Goal: Transaction & Acquisition: Book appointment/travel/reservation

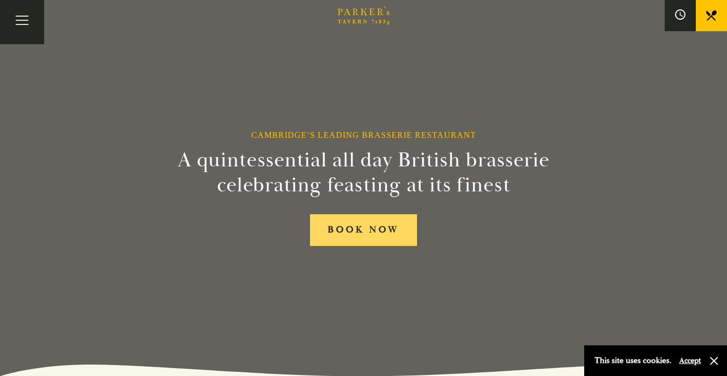
click at [395, 225] on link "BOOK NOW" at bounding box center [363, 230] width 107 height 32
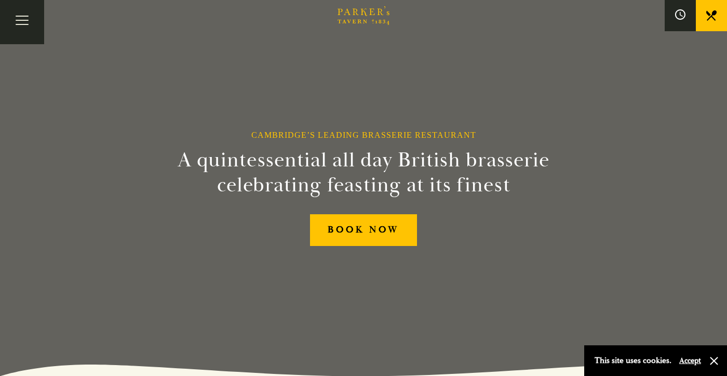
click at [354, 16] on icon "Brasserie Restaurant [GEOGRAPHIC_DATA] | [PERSON_NAME] Tavern Cambridge [PERSON…" at bounding box center [364, 15] width 52 height 19
click at [716, 14] on icon at bounding box center [711, 15] width 10 height 10
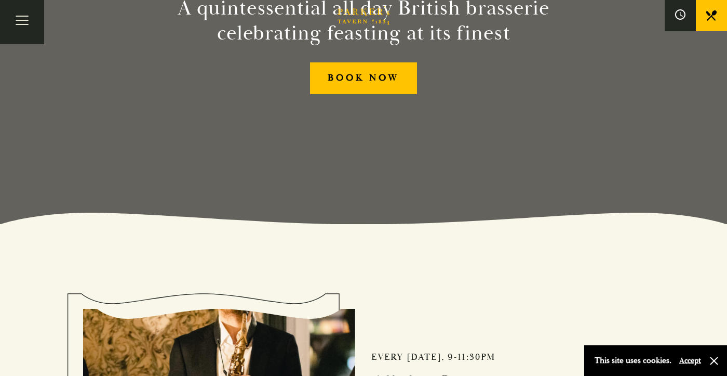
scroll to position [62, 0]
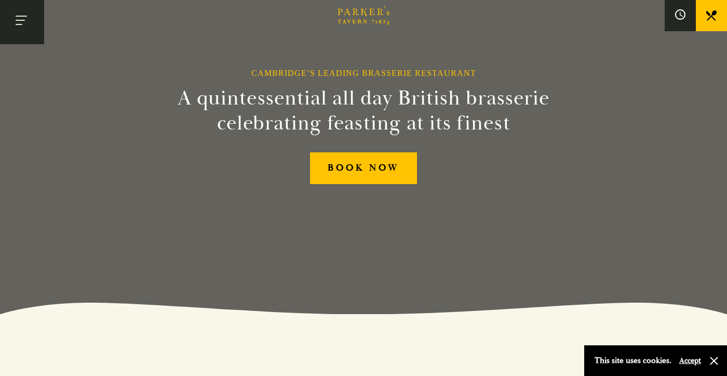
click at [24, 24] on button "Toggle navigation" at bounding box center [22, 22] width 44 height 44
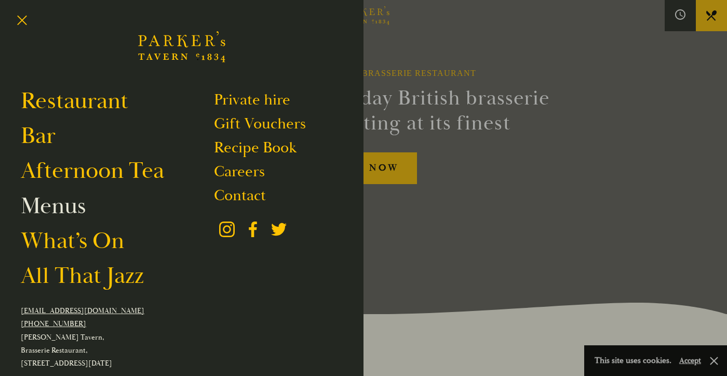
click at [47, 209] on link "Menus" at bounding box center [53, 205] width 65 height 29
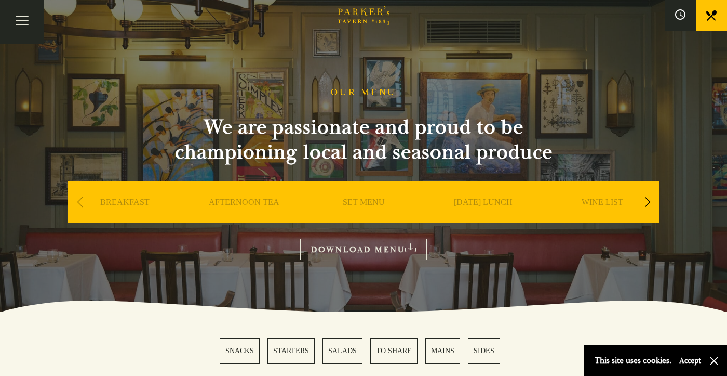
click at [354, 205] on link "SET MENU" at bounding box center [364, 218] width 42 height 42
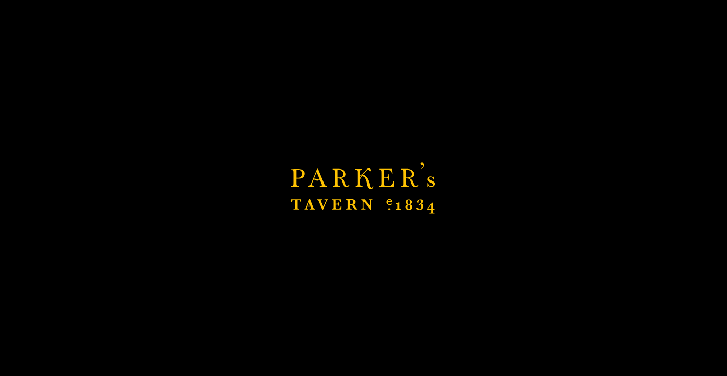
scroll to position [164, 0]
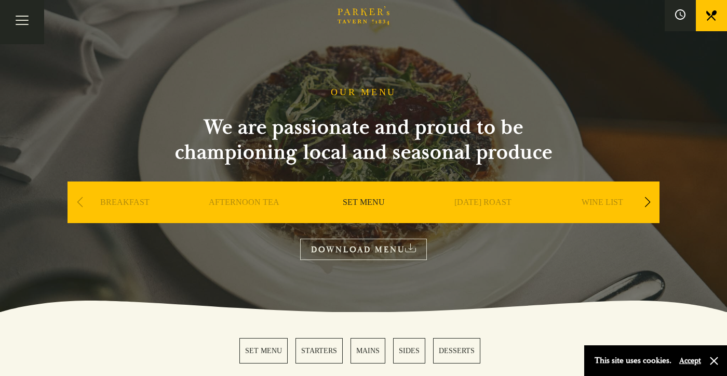
click at [370, 19] on icon "Brasserie Restaurant [GEOGRAPHIC_DATA] | [PERSON_NAME] Tavern Cambridge [PERSON…" at bounding box center [364, 15] width 52 height 19
